Goal: Transaction & Acquisition: Register for event/course

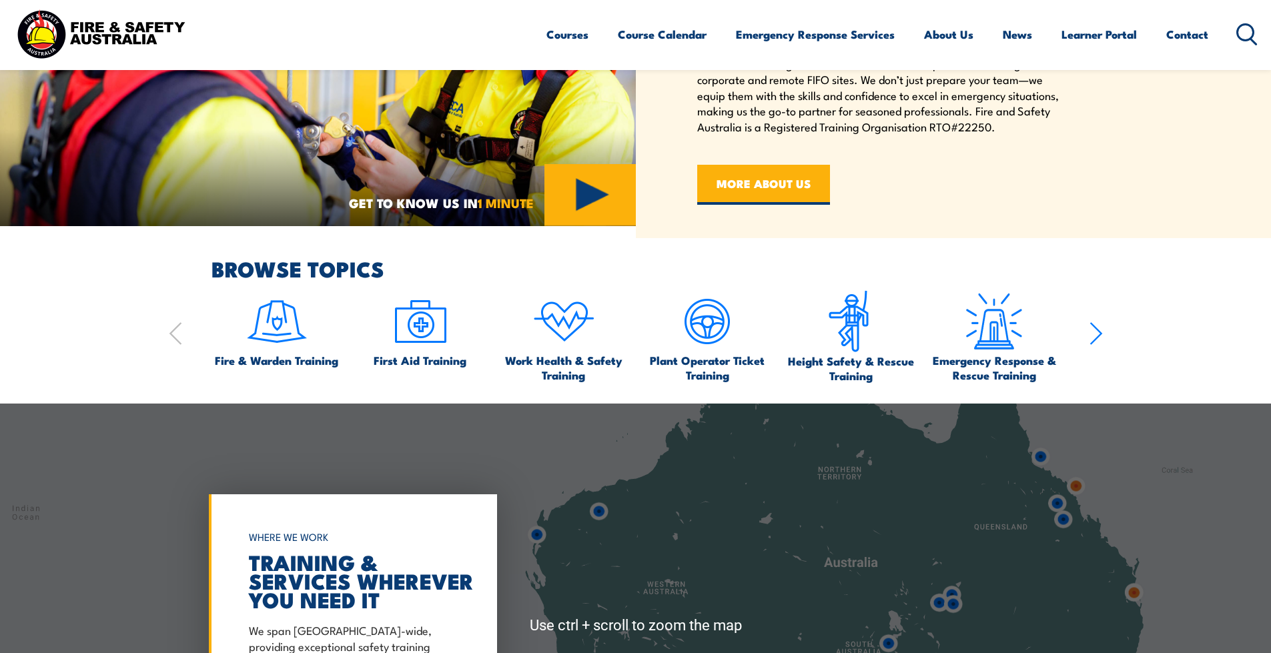
scroll to position [601, 0]
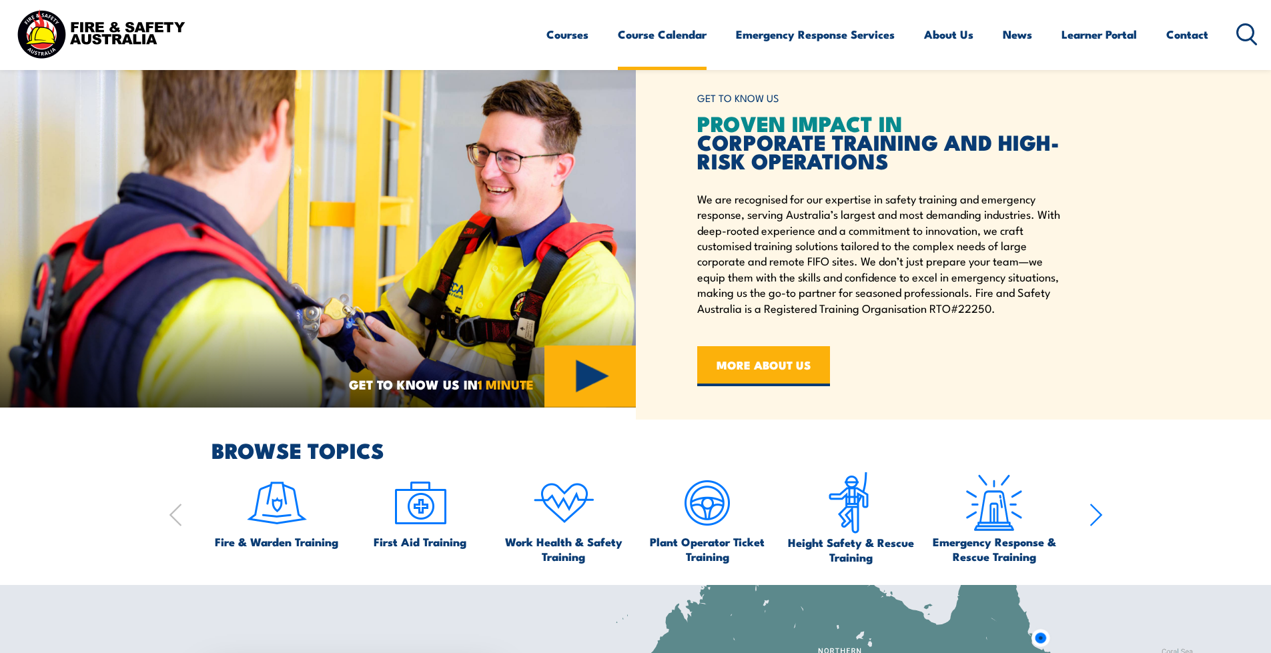
click at [683, 31] on link "Course Calendar" at bounding box center [662, 34] width 89 height 35
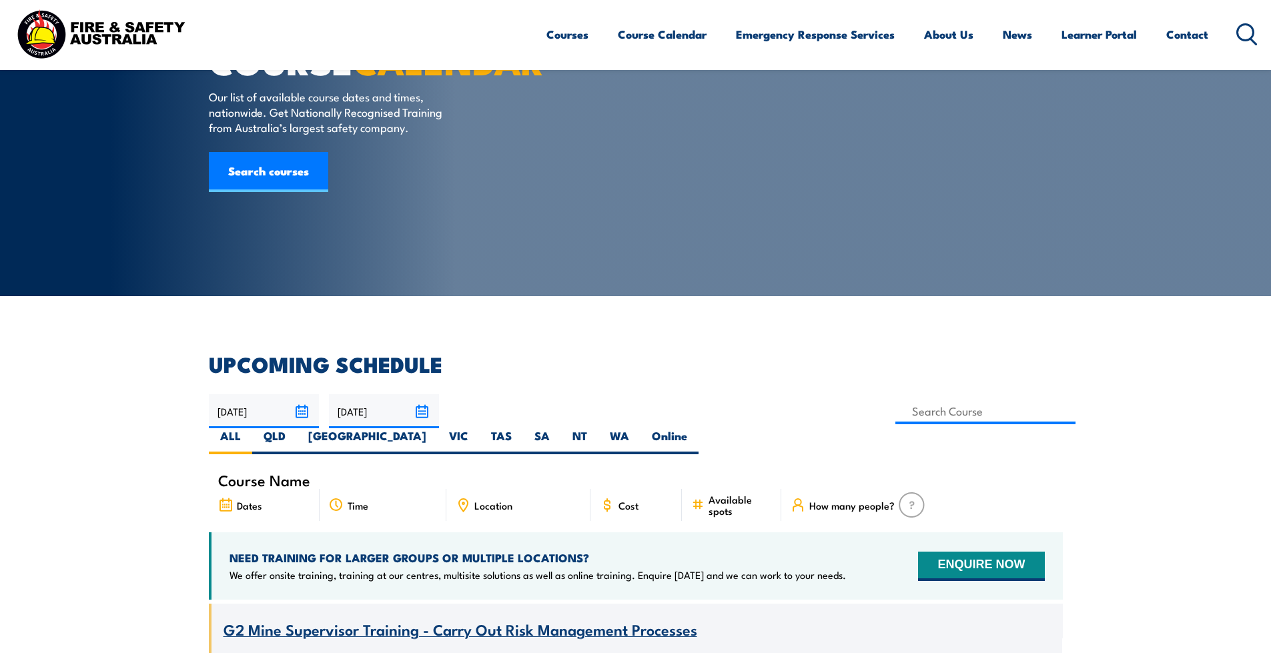
scroll to position [67, 0]
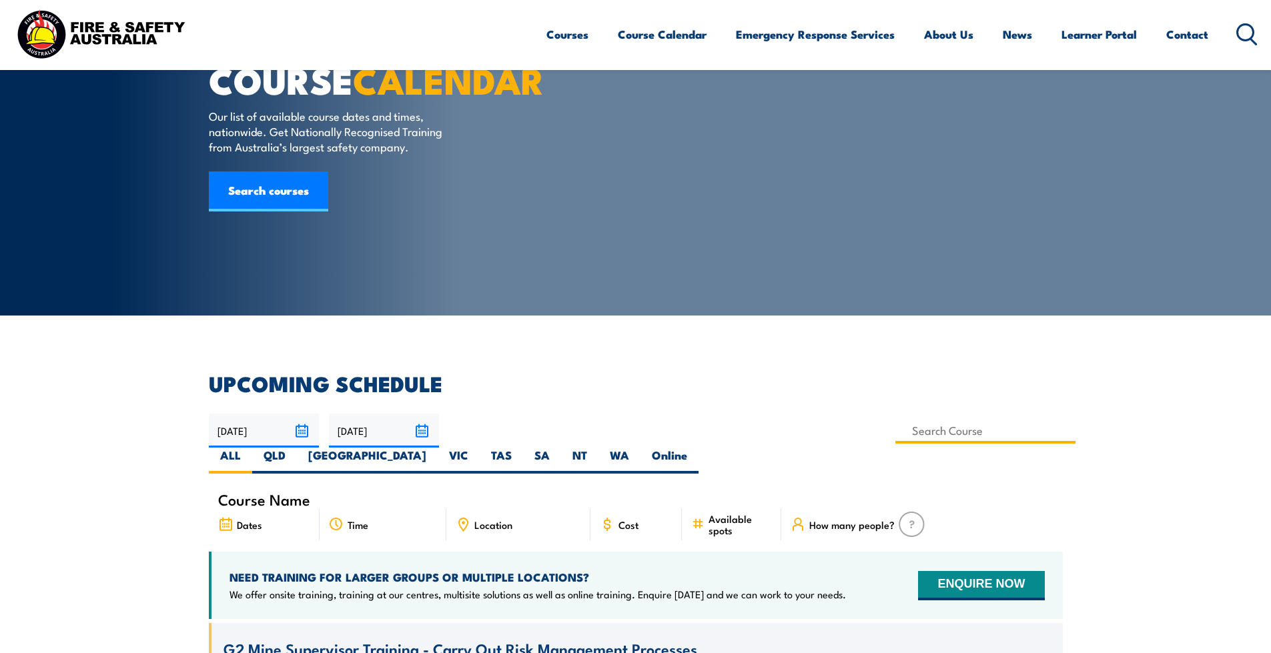
click at [896, 433] on input at bounding box center [986, 431] width 181 height 26
type input "[PERSON_NAME] Work Permit Procedure & Module 49 Gas Detection Training"
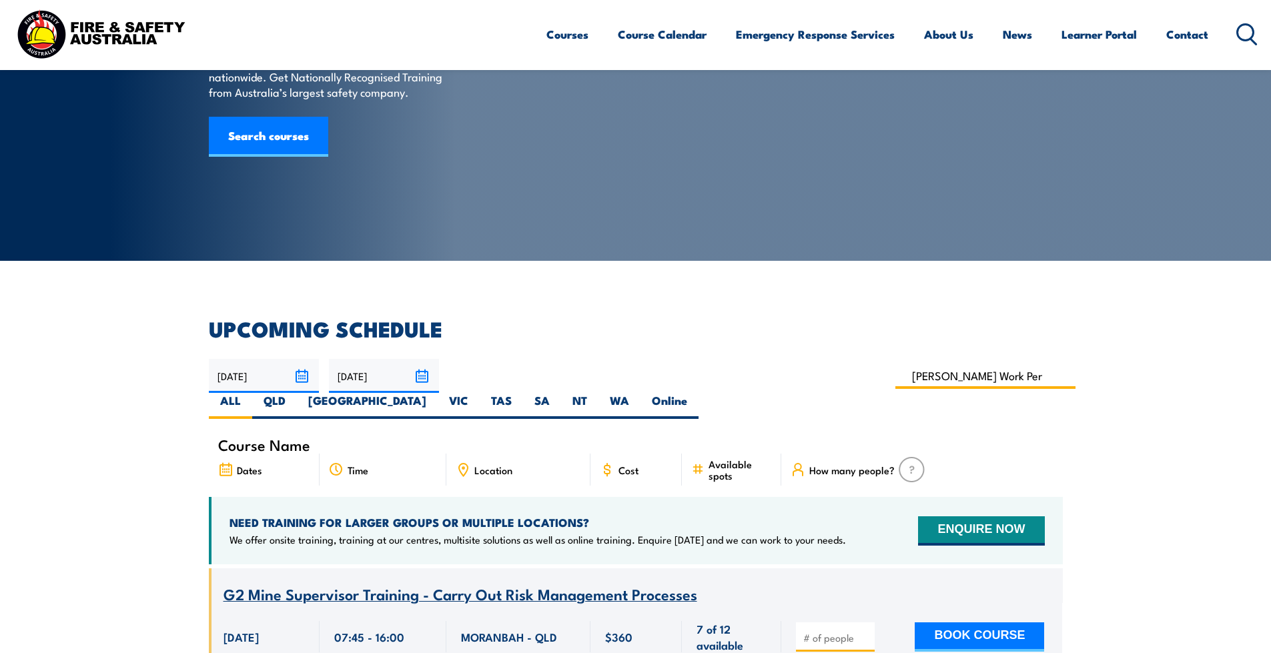
scroll to position [200, 0]
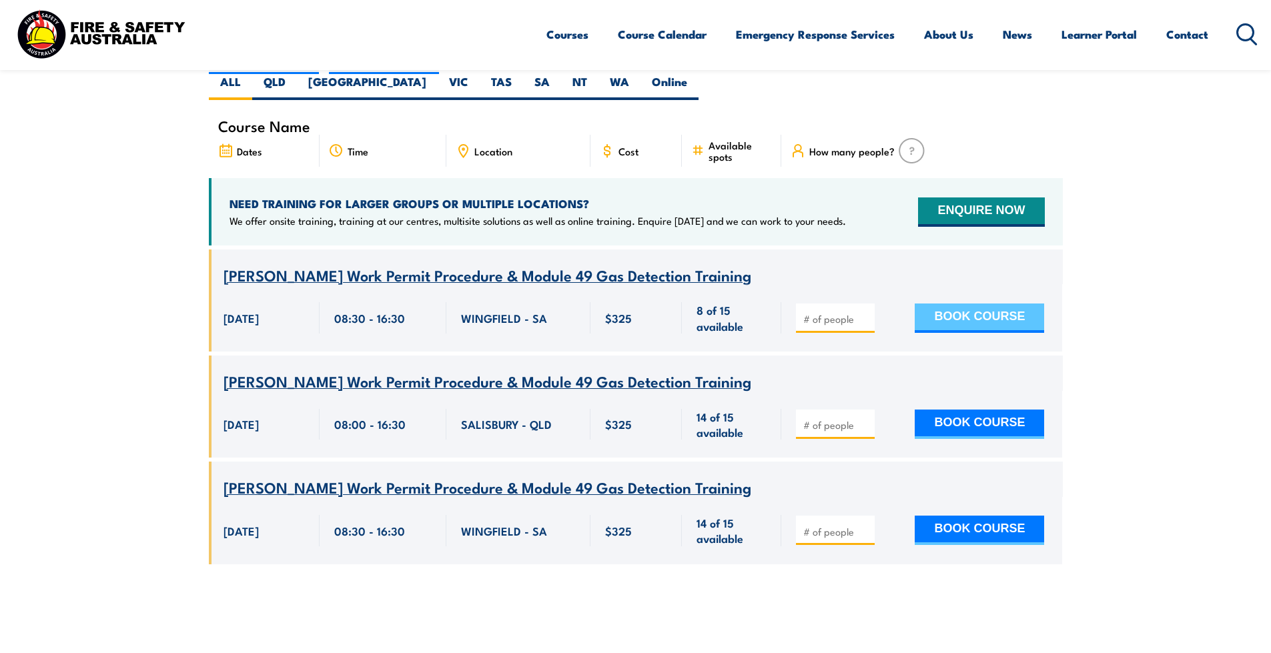
click at [979, 304] on button "BOOK COURSE" at bounding box center [979, 318] width 129 height 29
click at [833, 312] on input "number" at bounding box center [836, 318] width 67 height 13
click at [809, 320] on div "BOOK COURSE" at bounding box center [921, 317] width 281 height 67
click at [809, 312] on input "number" at bounding box center [836, 318] width 67 height 13
type input "1"
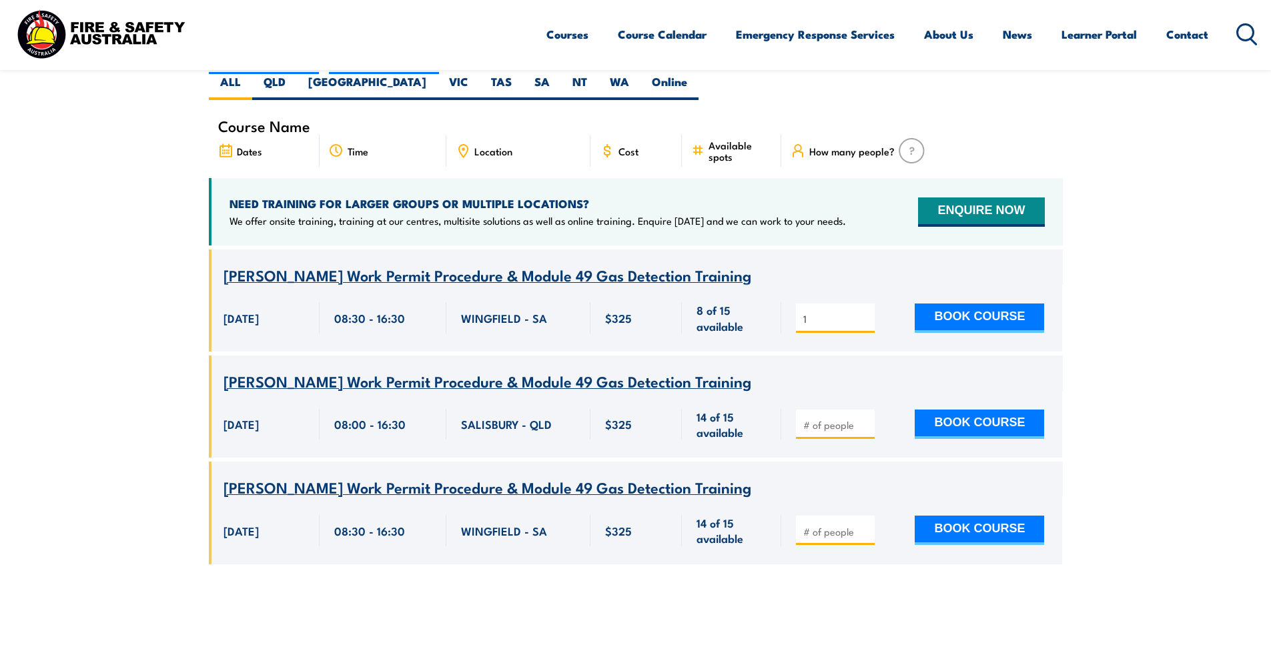
click at [866, 312] on input "1" at bounding box center [836, 318] width 67 height 13
click at [952, 304] on button "BOOK COURSE" at bounding box center [979, 318] width 129 height 29
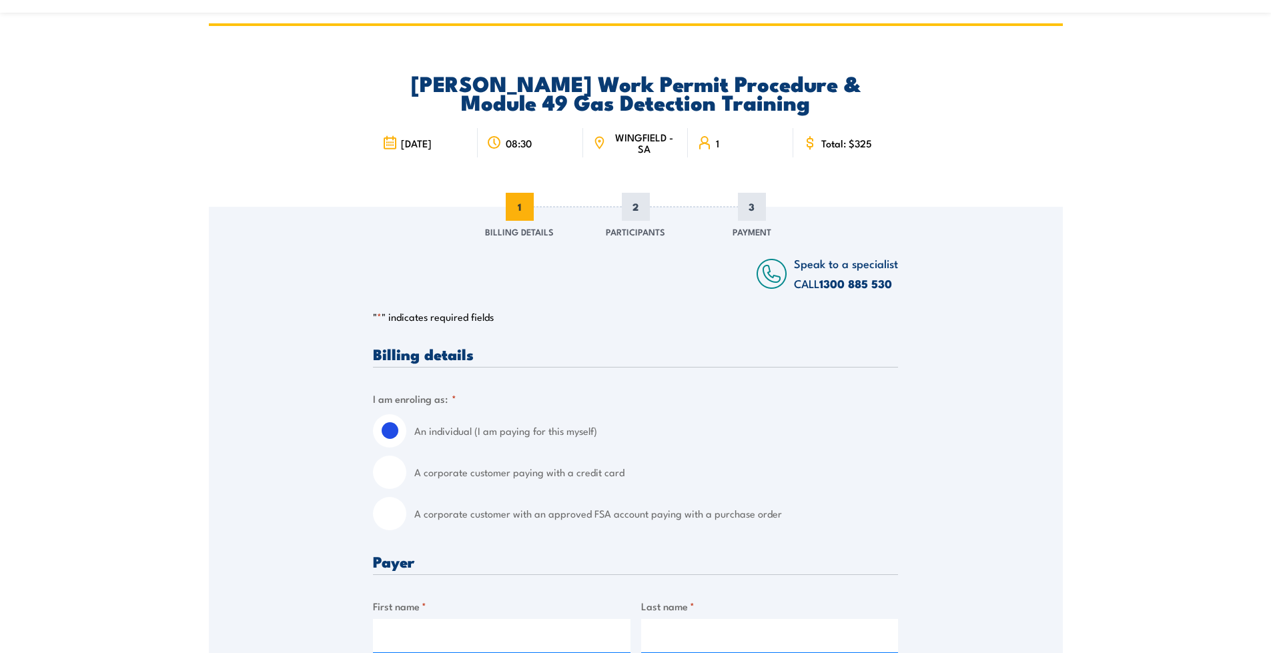
scroll to position [67, 0]
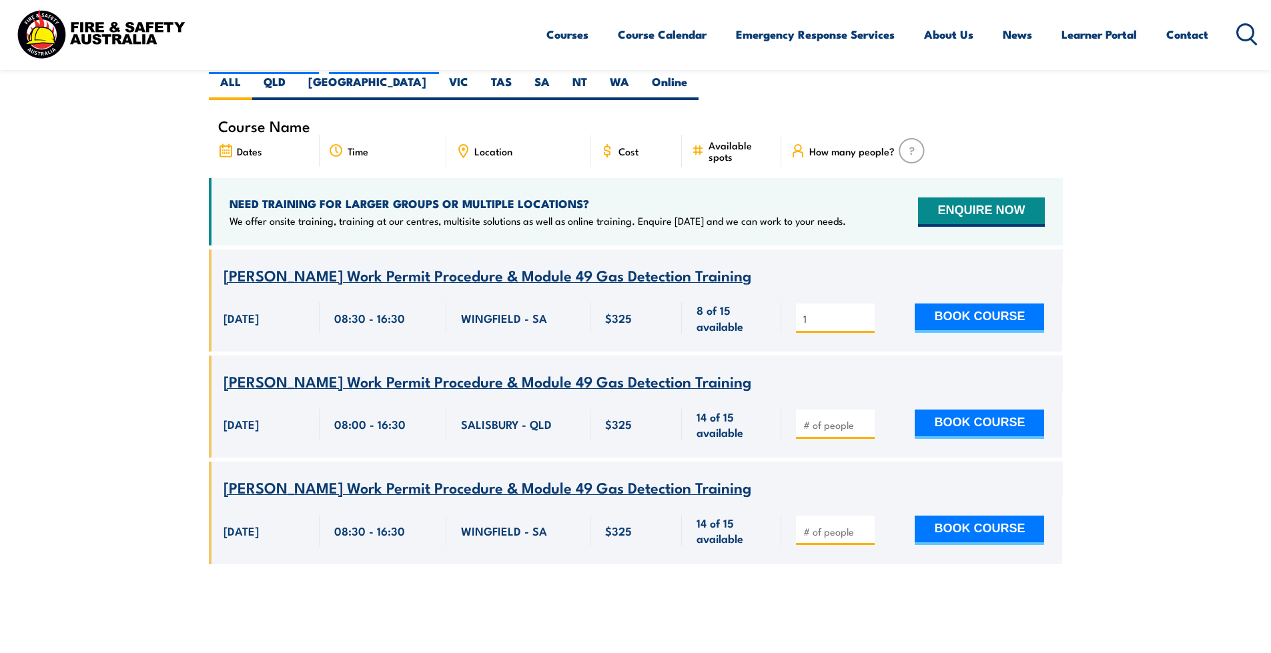
click at [811, 312] on input "1" at bounding box center [836, 318] width 67 height 13
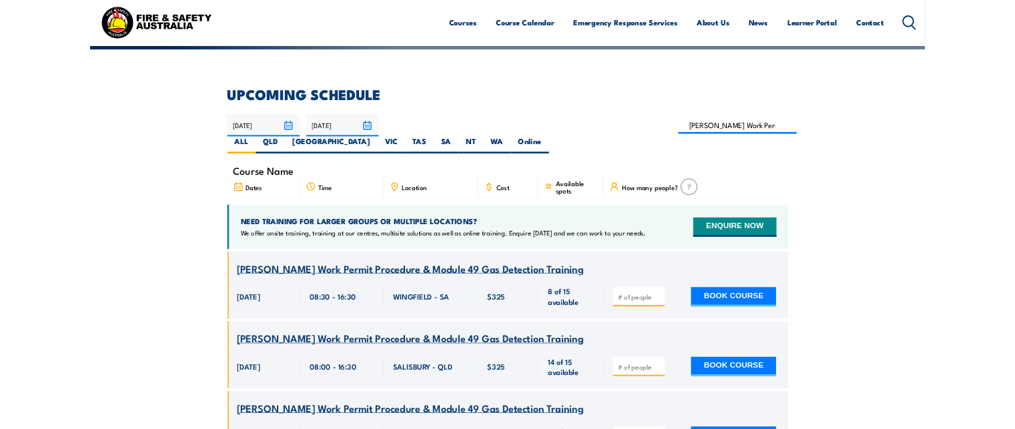
scroll to position [374, 0]
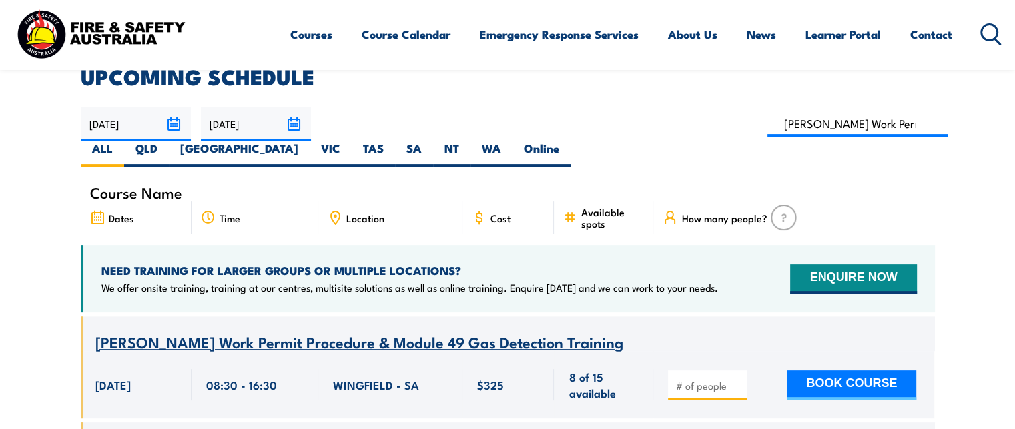
click at [227, 17] on div "Courses Course Calendar Emergency Response Services Services Overview Emergency…" at bounding box center [507, 33] width 988 height 57
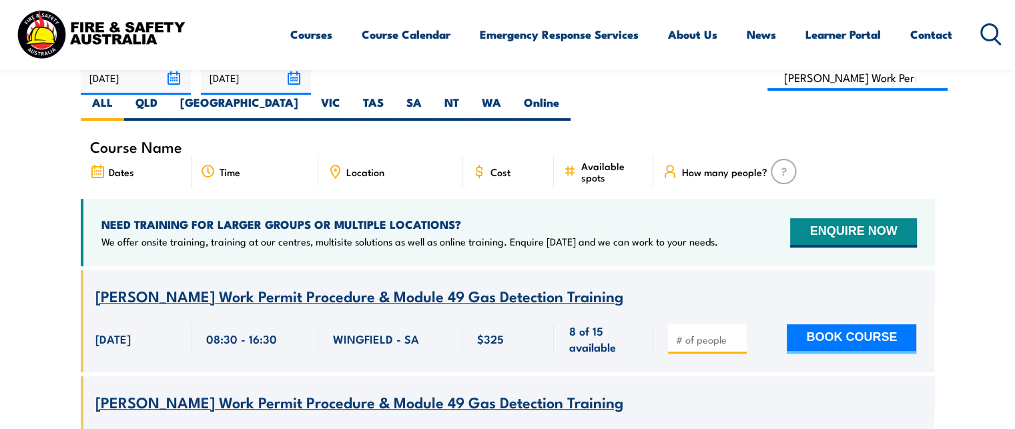
scroll to position [440, 0]
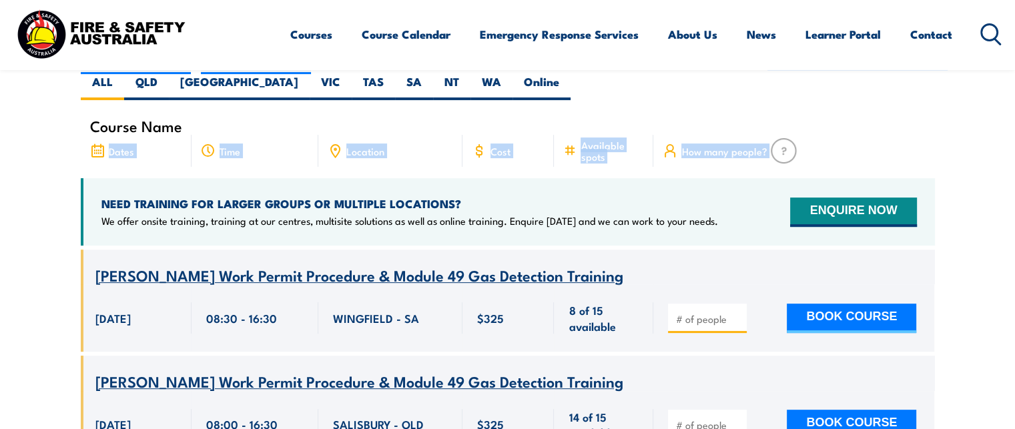
drag, startPoint x: 44, startPoint y: 121, endPoint x: 53, endPoint y: 174, distance: 53.5
click at [51, 180] on section "UPCOMING SCHEDULE [DATE] [DATE]" at bounding box center [507, 292] width 1015 height 585
click at [47, 153] on section "UPCOMING SCHEDULE [DATE] [DATE]" at bounding box center [507, 292] width 1015 height 585
